Goal: Transaction & Acquisition: Purchase product/service

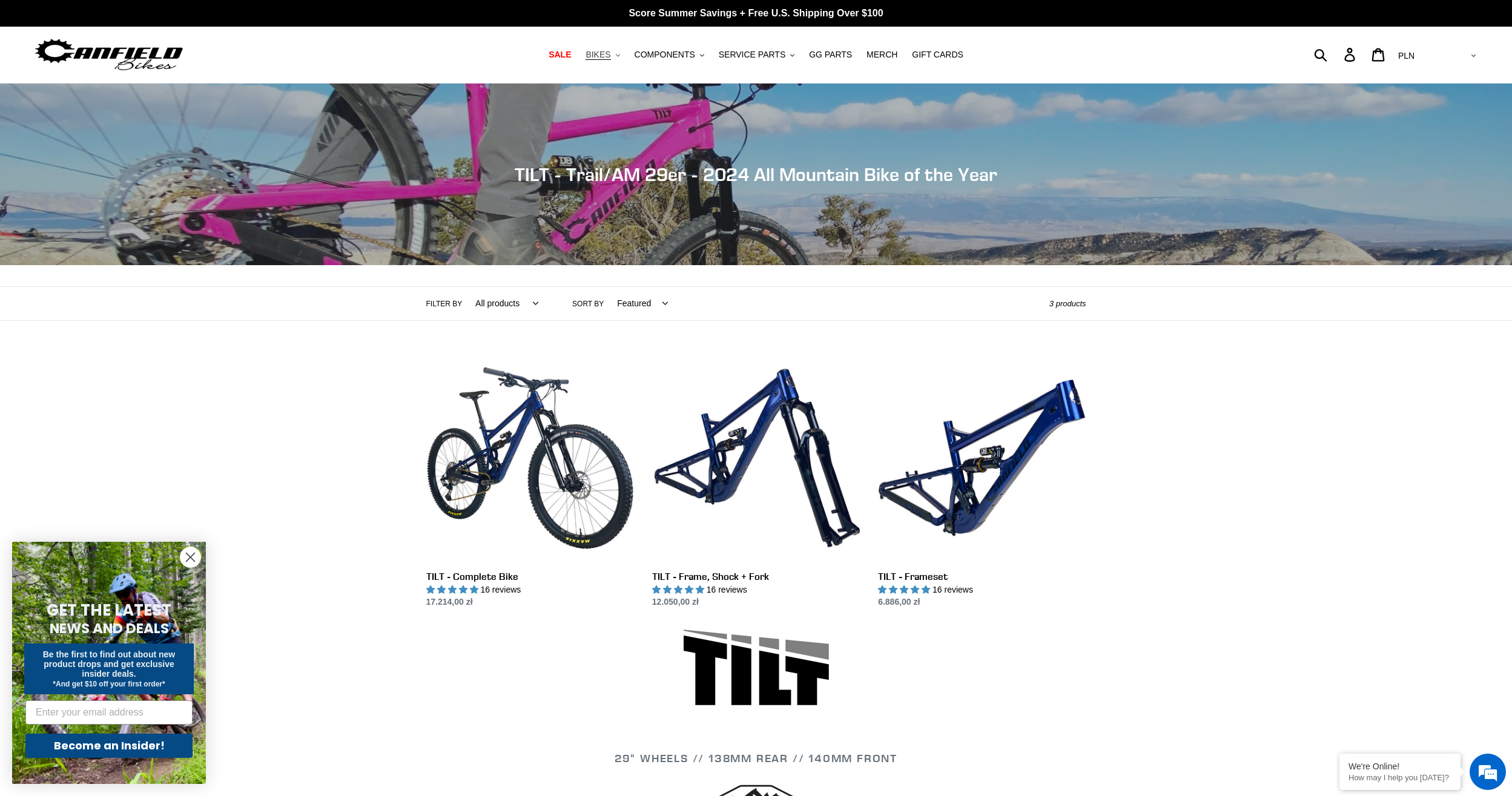
click at [625, 54] on button "BIKES .cls-1{fill:#231f20}" at bounding box center [602, 55] width 46 height 16
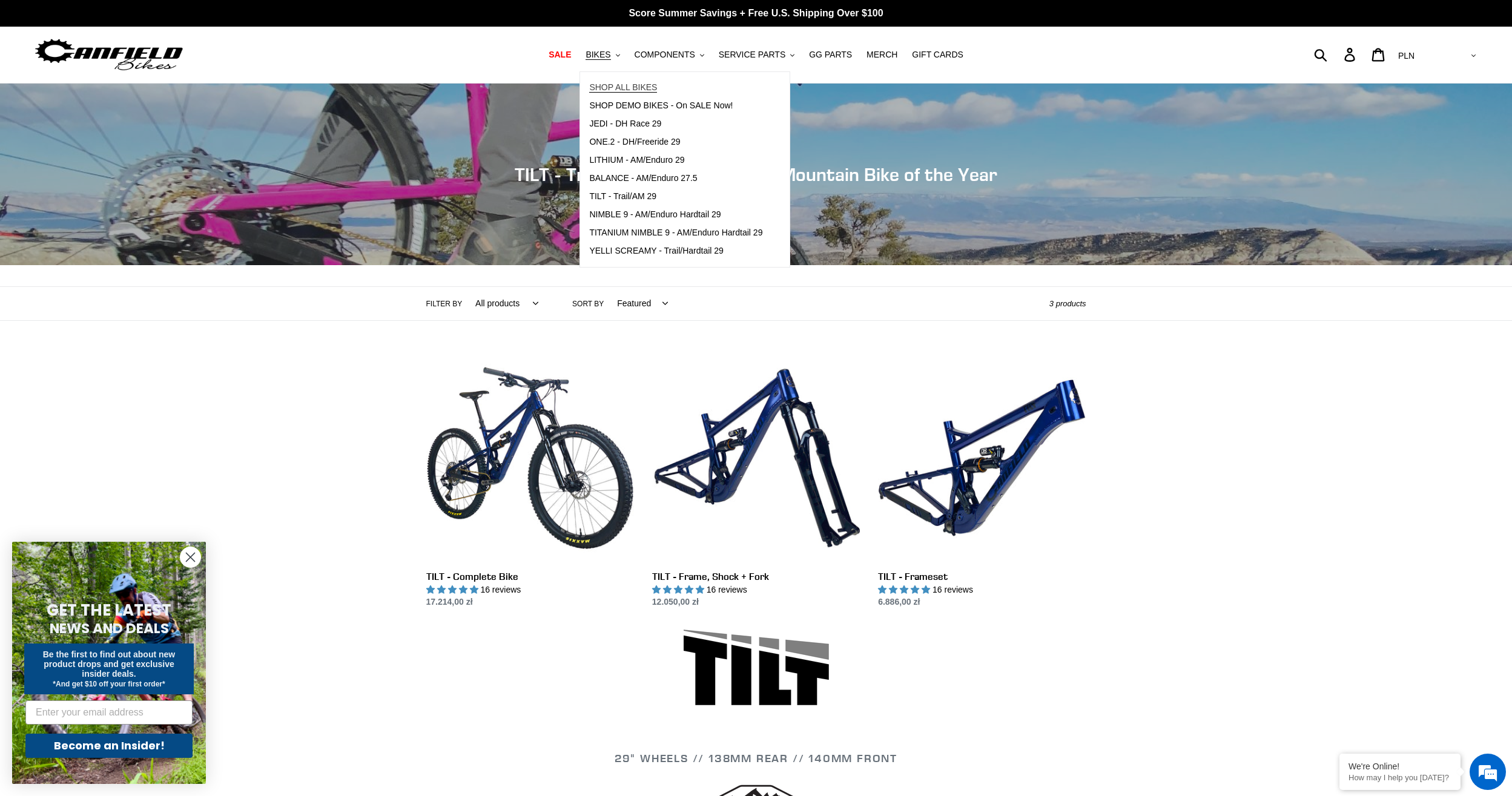
click at [657, 87] on span "SHOP ALL BIKES" at bounding box center [623, 87] width 68 height 10
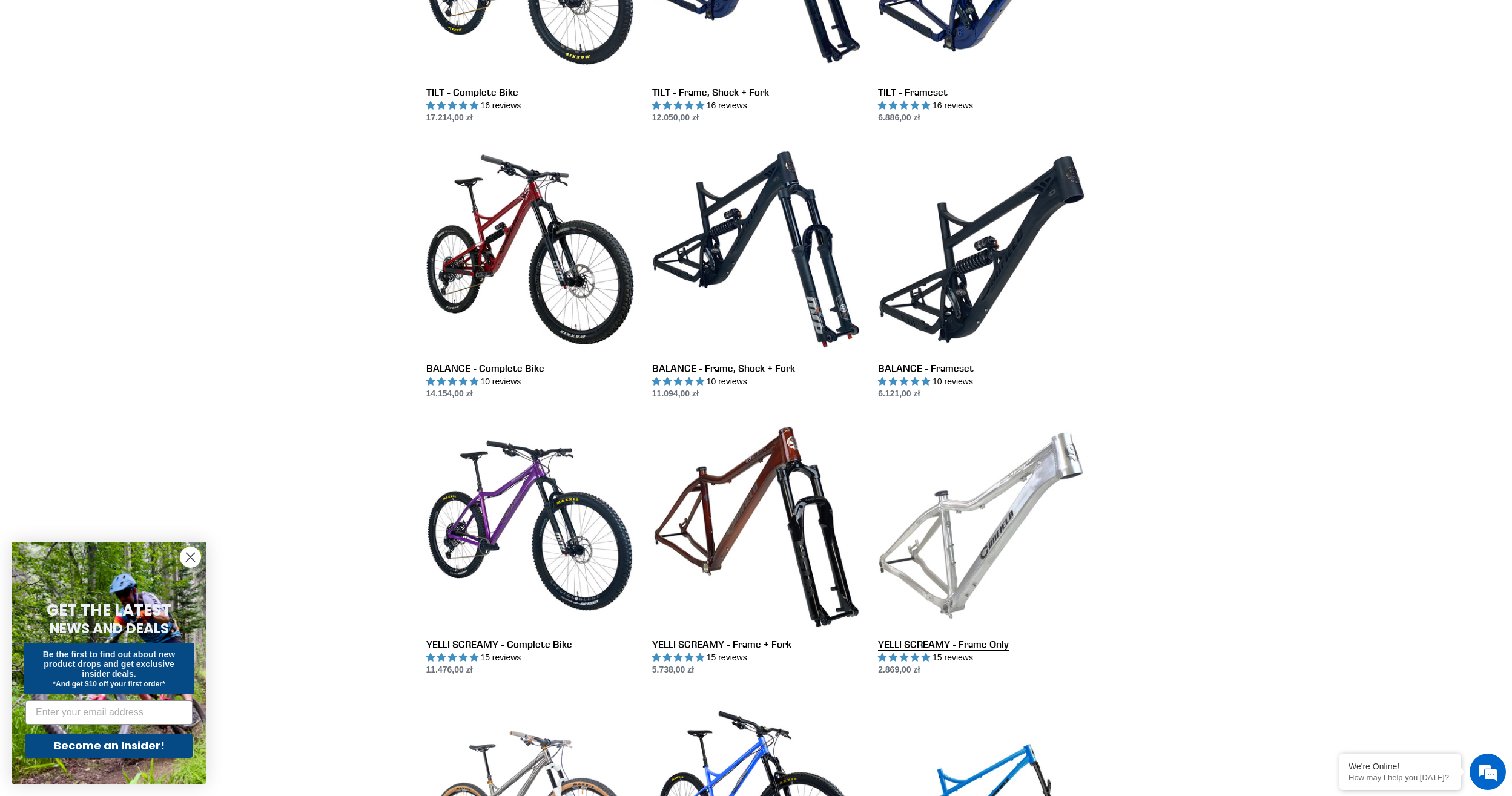
scroll to position [726, 0]
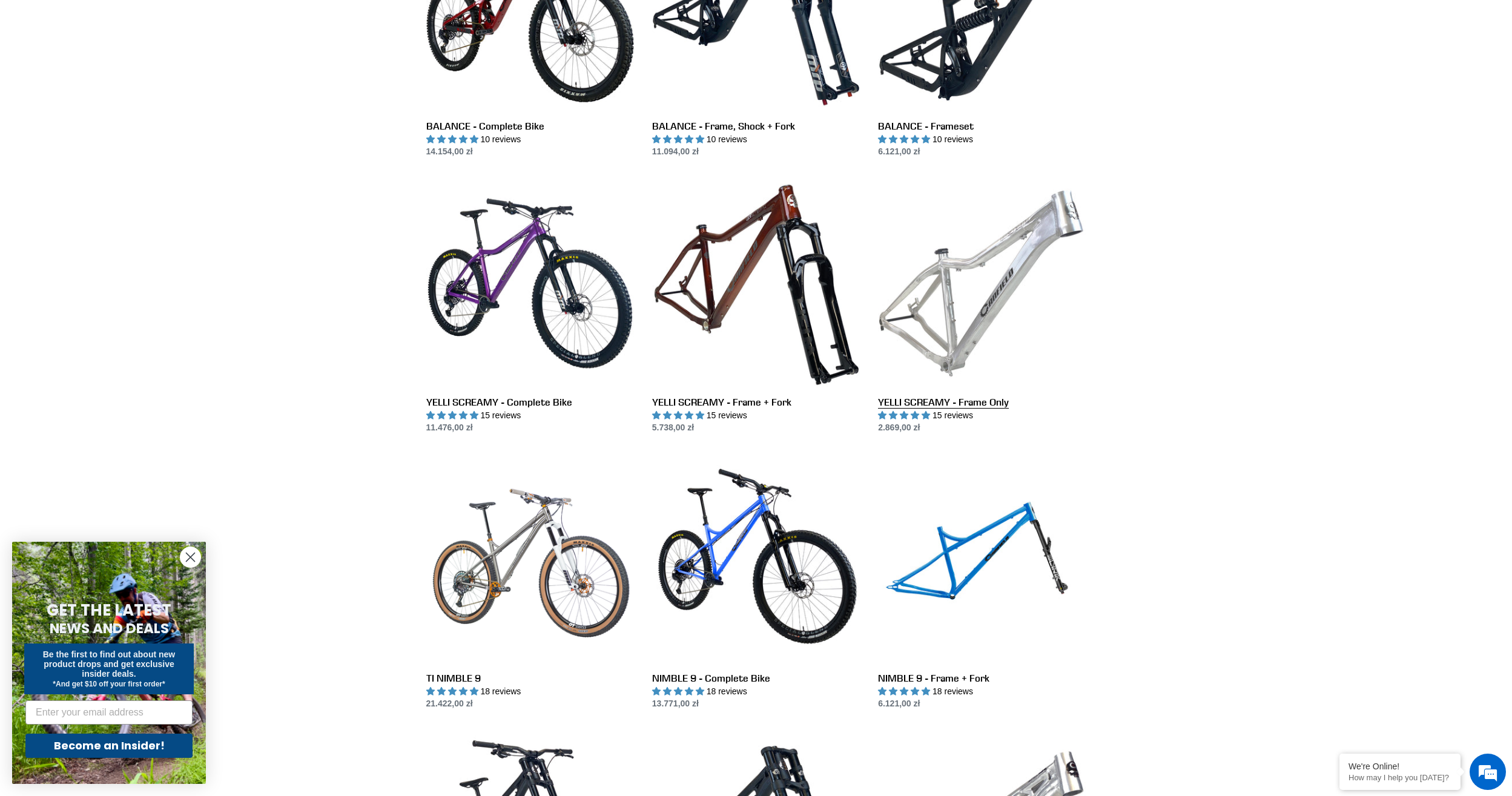
click at [1001, 245] on link "YELLI SCREAMY - Frame Only" at bounding box center [982, 306] width 208 height 255
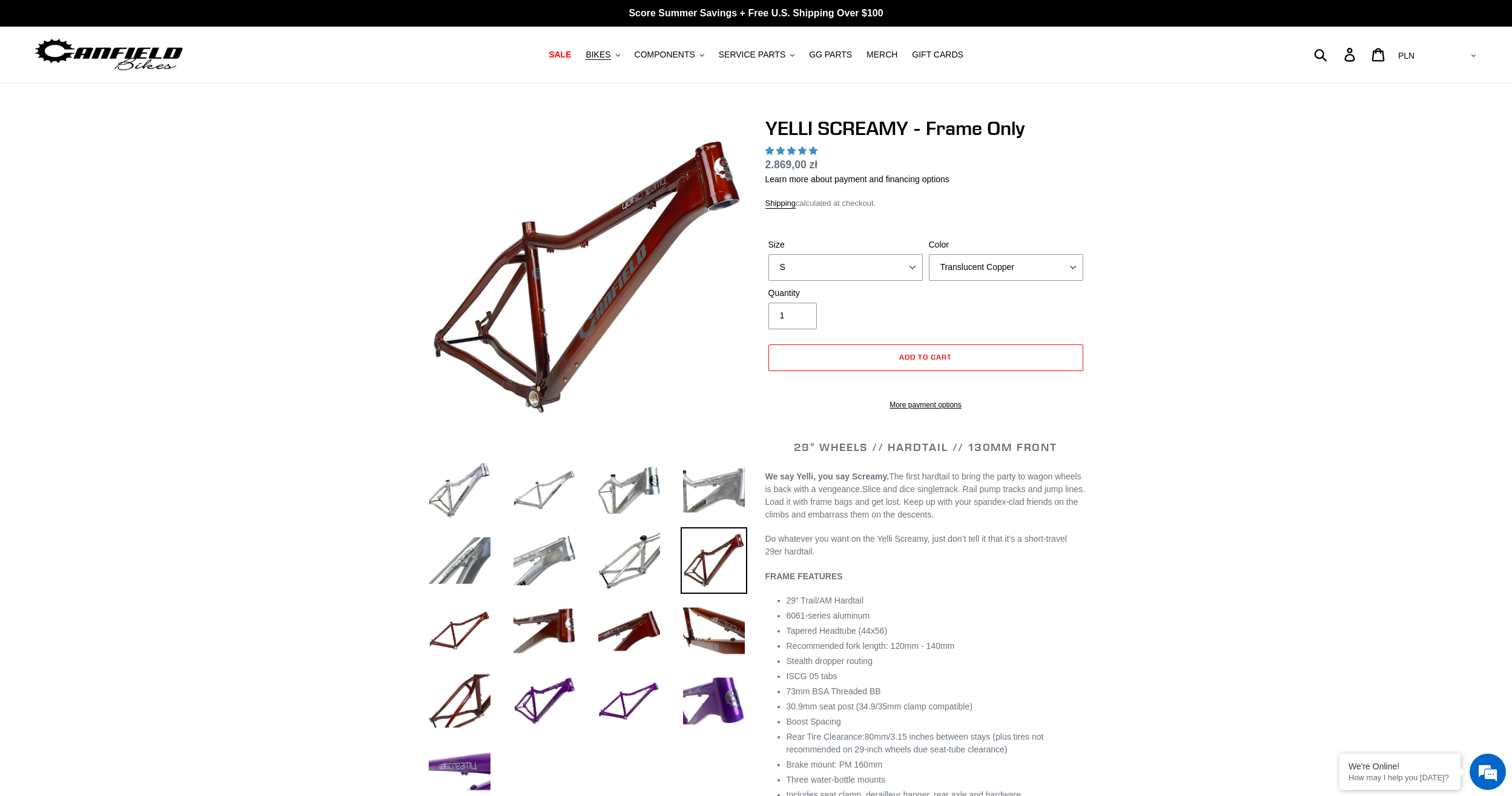
select select "highest-rating"
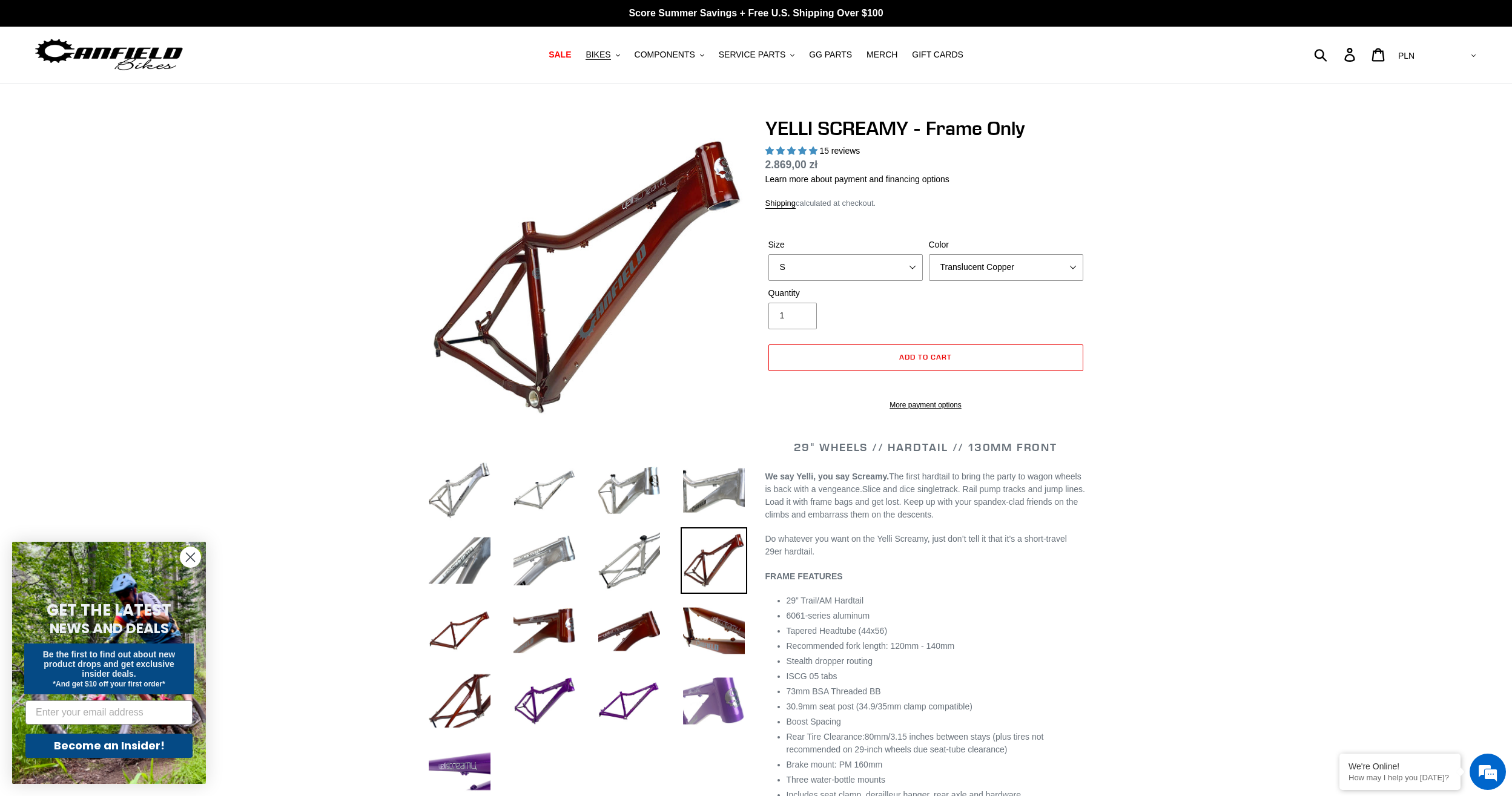
click at [726, 689] on img at bounding box center [714, 701] width 67 height 67
